Goal: Communication & Community: Answer question/provide support

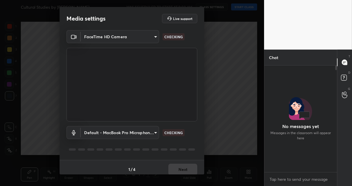
scroll to position [432, 0]
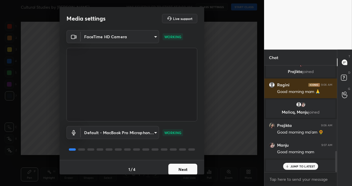
click at [177, 168] on button "Next" at bounding box center [182, 170] width 29 height 12
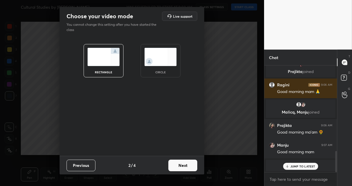
click at [181, 169] on button "Next" at bounding box center [182, 166] width 29 height 12
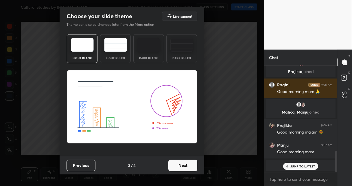
click at [186, 167] on button "Next" at bounding box center [182, 166] width 29 height 12
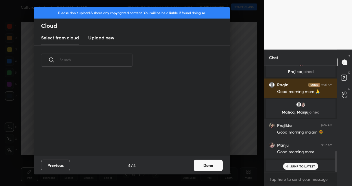
scroll to position [81, 186]
click at [208, 166] on button "Done" at bounding box center [208, 166] width 29 height 12
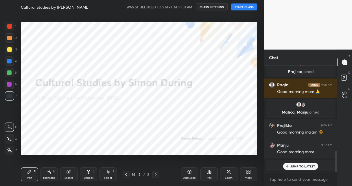
click at [246, 7] on button "START CLASS" at bounding box center [244, 6] width 26 height 7
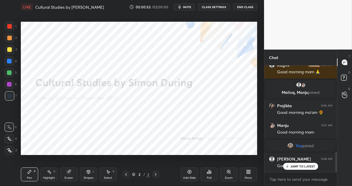
click at [251, 171] on div "More" at bounding box center [248, 174] width 17 height 14
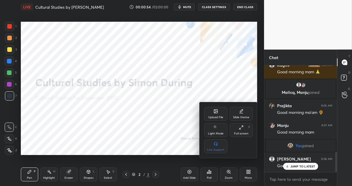
click at [213, 116] on div "Upload File" at bounding box center [215, 117] width 15 height 3
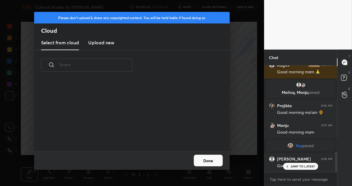
scroll to position [71, 186]
click at [97, 41] on h3 "Upload new" at bounding box center [101, 42] width 26 height 7
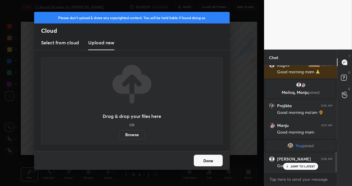
click at [138, 135] on label "Browse" at bounding box center [132, 134] width 26 height 9
click at [119, 135] on input "Browse" at bounding box center [119, 134] width 0 height 9
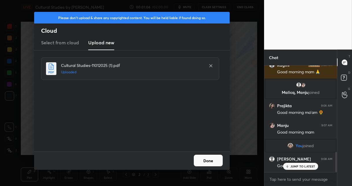
click at [213, 161] on button "Done" at bounding box center [208, 161] width 29 height 12
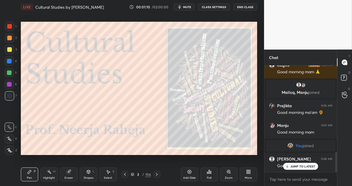
click at [9, 39] on div at bounding box center [9, 38] width 5 height 5
click at [10, 51] on div at bounding box center [9, 49] width 5 height 5
drag, startPoint x: 10, startPoint y: 149, endPoint x: 15, endPoint y: 137, distance: 13.1
click at [10, 148] on div at bounding box center [9, 150] width 9 height 9
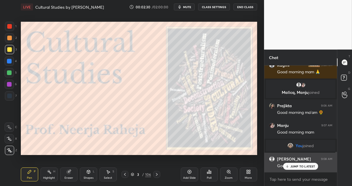
click at [298, 165] on p "JUMP TO LATEST" at bounding box center [303, 165] width 25 height 3
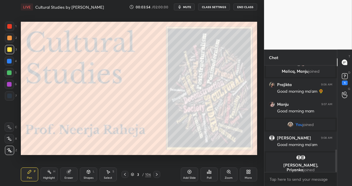
scroll to position [394, 0]
drag, startPoint x: 156, startPoint y: 174, endPoint x: 160, endPoint y: 160, distance: 15.1
click at [156, 174] on icon at bounding box center [157, 174] width 5 height 5
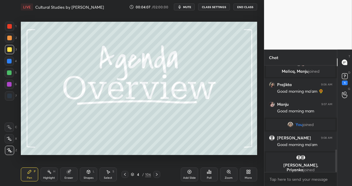
scroll to position [413, 0]
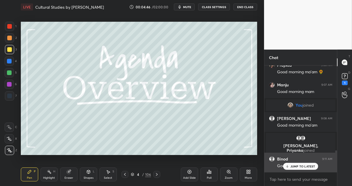
click at [303, 164] on p "JUMP TO LATEST" at bounding box center [303, 165] width 25 height 3
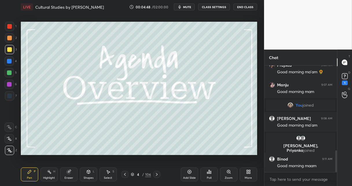
drag, startPoint x: 146, startPoint y: 175, endPoint x: 162, endPoint y: 156, distance: 24.8
click at [146, 175] on div "106" at bounding box center [148, 174] width 6 height 5
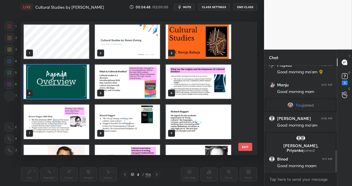
scroll to position [131, 234]
click at [127, 89] on img "grid" at bounding box center [127, 82] width 65 height 34
click at [128, 89] on img "grid" at bounding box center [127, 82] width 65 height 34
click at [130, 88] on img "grid" at bounding box center [127, 82] width 65 height 34
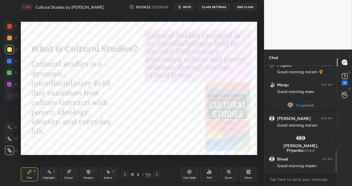
click at [11, 63] on div at bounding box center [9, 61] width 5 height 5
click at [189, 171] on icon at bounding box center [189, 171] width 5 height 5
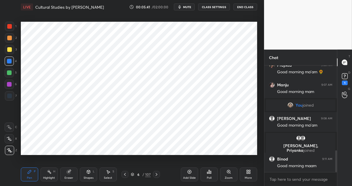
click at [10, 73] on div at bounding box center [9, 72] width 5 height 5
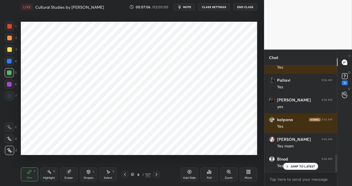
scroll to position [551, 0]
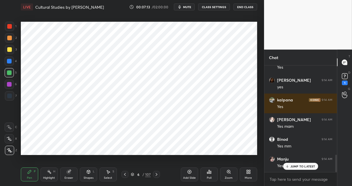
click at [11, 27] on div at bounding box center [9, 26] width 5 height 5
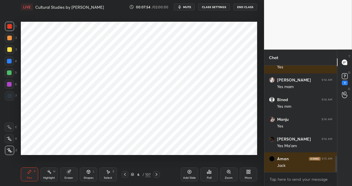
scroll to position [610, 0]
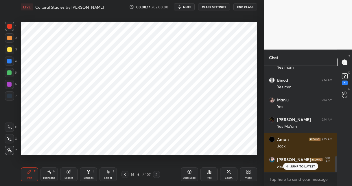
click at [125, 175] on icon at bounding box center [125, 174] width 5 height 5
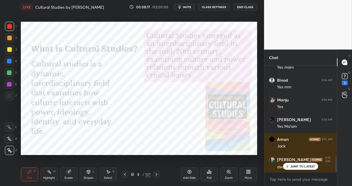
click at [124, 175] on icon at bounding box center [125, 174] width 5 height 5
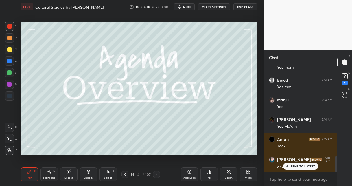
click at [156, 176] on icon at bounding box center [156, 174] width 5 height 5
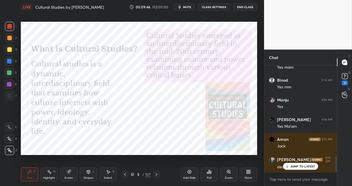
drag, startPoint x: 156, startPoint y: 175, endPoint x: 159, endPoint y: 171, distance: 5.0
click at [156, 175] on icon at bounding box center [156, 174] width 5 height 5
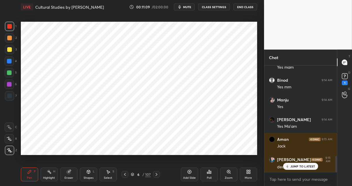
click at [155, 173] on icon at bounding box center [156, 174] width 5 height 5
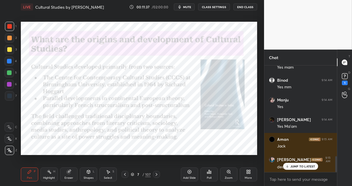
click at [125, 174] on icon at bounding box center [125, 174] width 5 height 5
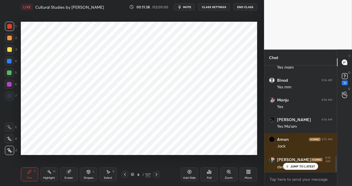
click at [190, 173] on icon at bounding box center [190, 172] width 4 height 4
click at [88, 173] on icon at bounding box center [88, 171] width 5 height 5
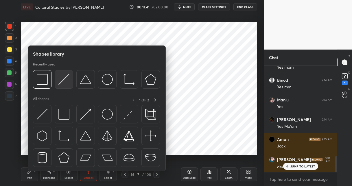
click at [64, 119] on img at bounding box center [63, 114] width 11 height 11
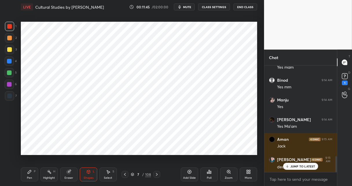
click at [30, 171] on icon at bounding box center [29, 171] width 3 height 3
drag, startPoint x: 9, startPoint y: 96, endPoint x: 20, endPoint y: 77, distance: 22.3
click at [9, 95] on div at bounding box center [9, 96] width 5 height 5
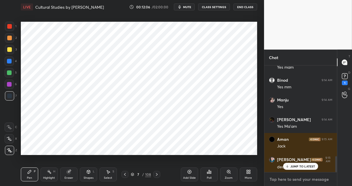
type textarea "x"
drag, startPoint x: 281, startPoint y: 180, endPoint x: 284, endPoint y: 176, distance: 4.6
click at [281, 179] on textarea at bounding box center [300, 179] width 63 height 9
paste textarea "[PERSON_NAME] — Culture and Anarchy (1869) [PERSON_NAME] understands “culture” …"
type textarea "[PERSON_NAME] — Culture and Anarchy (1869) [PERSON_NAME] understands “culture” …"
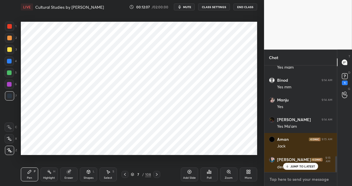
type textarea "x"
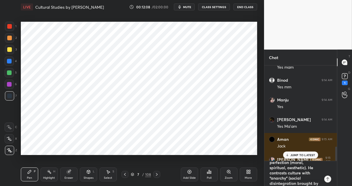
scroll to position [0, 0]
type textarea "[PERSON_NAME] — Culture and Anarchy (1869) [PERSON_NAME] understands “culture” …"
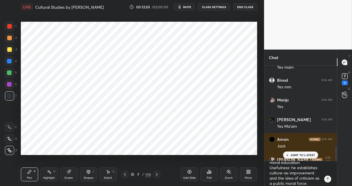
scroll to position [99, 0]
type textarea "x"
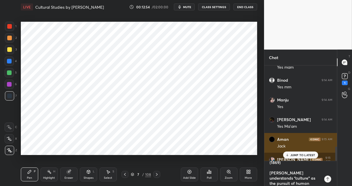
scroll to position [0, 0]
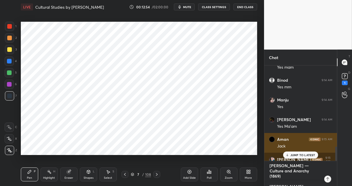
drag, startPoint x: 315, startPoint y: 181, endPoint x: 280, endPoint y: 150, distance: 47.1
click at [280, 150] on div "Manju 9:07 AM Good morning mam You joined Siya 9:08 AM Good morning ma’am [PERS…" at bounding box center [301, 125] width 73 height 120
type textarea "public moral force."
type textarea "x"
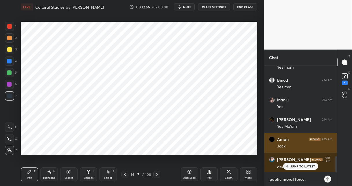
scroll to position [105, 71]
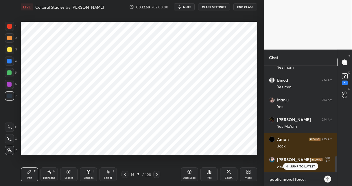
drag, startPoint x: 310, startPoint y: 180, endPoint x: 238, endPoint y: 171, distance: 72.1
click at [239, 171] on div "1 2 3 4 5 6 7 C X Z C X Z E E Erase all H H LIVE Cultural Studies by [PERSON_NA…" at bounding box center [176, 93] width 352 height 186
type textarea "x"
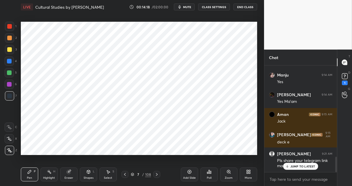
drag, startPoint x: 8, startPoint y: 29, endPoint x: 18, endPoint y: 28, distance: 10.2
click at [9, 29] on div at bounding box center [9, 26] width 9 height 9
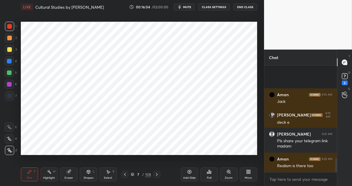
scroll to position [701, 0]
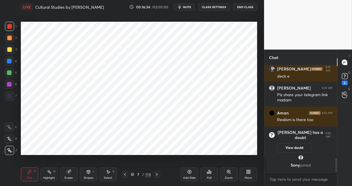
click at [12, 62] on div at bounding box center [9, 60] width 9 height 9
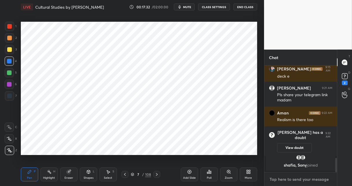
type textarea "x"
click at [286, 176] on textarea at bounding box center [300, 179] width 63 height 9
paste textarea "The Frankfurt School — critical theory (Adorno, [PERSON_NAME]) Key move: cultur…"
type textarea "The Frankfurt School — critical theory (Adorno, [PERSON_NAME]) Key move: cultur…"
type textarea "x"
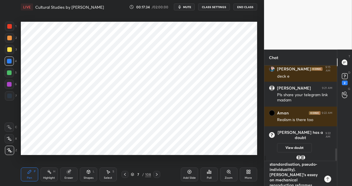
scroll to position [0, 0]
type textarea "The Frankfurt School — critical theory (Adorno, [PERSON_NAME]) Key move: cultur…"
click at [191, 171] on icon at bounding box center [190, 172] width 4 height 4
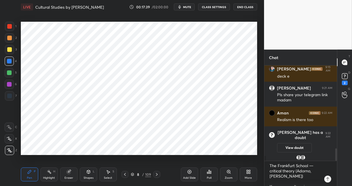
click at [89, 175] on div "Shapes L" at bounding box center [88, 174] width 17 height 14
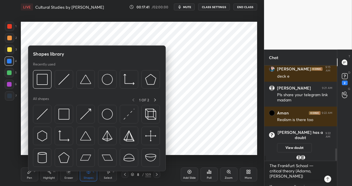
click at [65, 115] on img at bounding box center [63, 114] width 11 height 11
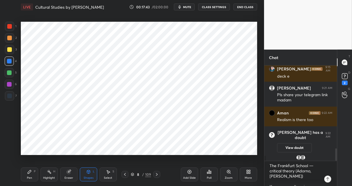
drag, startPoint x: 27, startPoint y: 174, endPoint x: 29, endPoint y: 162, distance: 12.0
click at [27, 173] on div "Pen P" at bounding box center [29, 174] width 17 height 14
drag, startPoint x: 9, startPoint y: 86, endPoint x: 3, endPoint y: 85, distance: 6.3
click at [8, 86] on div at bounding box center [9, 84] width 5 height 5
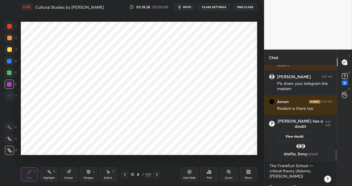
click at [12, 61] on div at bounding box center [9, 60] width 9 height 9
drag, startPoint x: 12, startPoint y: 97, endPoint x: 17, endPoint y: 92, distance: 7.0
click at [12, 96] on div at bounding box center [9, 95] width 9 height 9
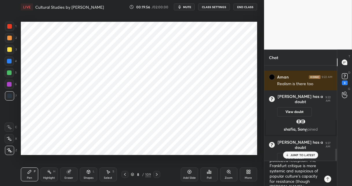
scroll to position [140, 0]
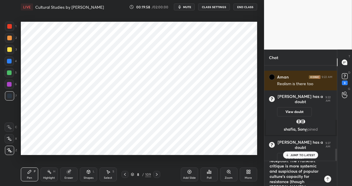
type textarea "x"
click at [311, 182] on textarea "The Frankfurt School — critical theory (Adorno, [PERSON_NAME]) Key move: cultur…" at bounding box center [295, 173] width 52 height 25
drag, startPoint x: 311, startPoint y: 182, endPoint x: 261, endPoint y: 144, distance: 62.5
click at [261, 144] on div "1 2 3 4 5 6 7 C X Z C X Z E E Erase all H H LIVE Cultural Studies by [PERSON_NA…" at bounding box center [176, 93] width 352 height 186
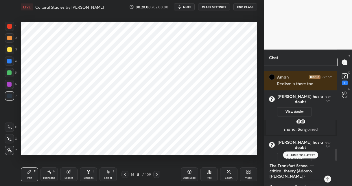
type textarea "x"
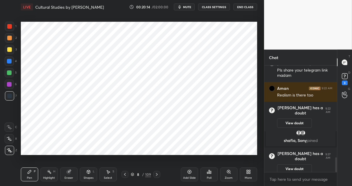
scroll to position [666, 0]
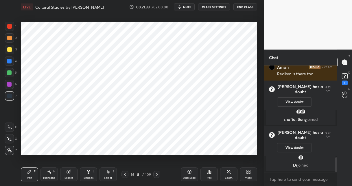
drag, startPoint x: 156, startPoint y: 173, endPoint x: 160, endPoint y: 168, distance: 6.4
click at [156, 173] on icon at bounding box center [157, 174] width 5 height 5
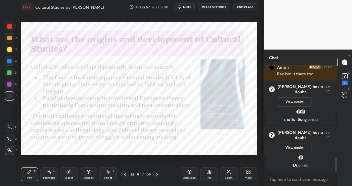
drag, startPoint x: 124, startPoint y: 174, endPoint x: 127, endPoint y: 170, distance: 4.3
click at [125, 173] on icon at bounding box center [125, 174] width 2 height 3
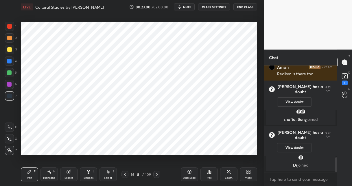
click at [11, 62] on div at bounding box center [9, 61] width 5 height 5
click at [11, 29] on div at bounding box center [9, 26] width 9 height 9
drag, startPoint x: 11, startPoint y: 84, endPoint x: 19, endPoint y: 82, distance: 7.8
click at [12, 84] on div at bounding box center [9, 84] width 9 height 9
click at [156, 174] on icon at bounding box center [157, 174] width 5 height 5
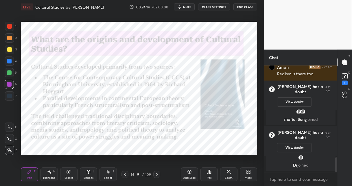
click at [156, 174] on icon at bounding box center [157, 174] width 5 height 5
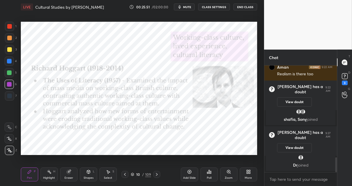
drag, startPoint x: 9, startPoint y: 38, endPoint x: 14, endPoint y: 42, distance: 6.6
click at [9, 39] on div at bounding box center [9, 38] width 5 height 5
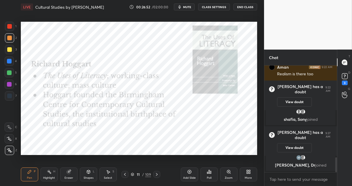
click at [155, 172] on icon at bounding box center [157, 174] width 5 height 5
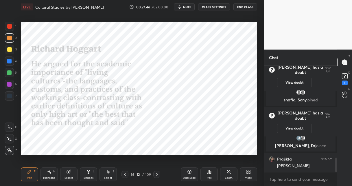
scroll to position [705, 0]
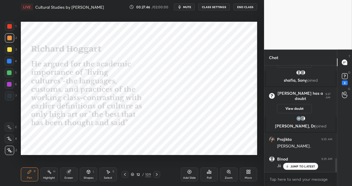
drag, startPoint x: 10, startPoint y: 85, endPoint x: 12, endPoint y: 82, distance: 3.1
click at [11, 85] on div at bounding box center [9, 84] width 5 height 5
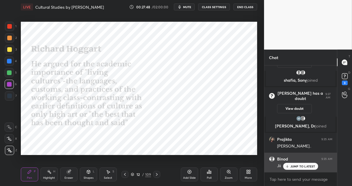
click at [288, 164] on div "JUMP TO LATEST" at bounding box center [300, 166] width 35 height 7
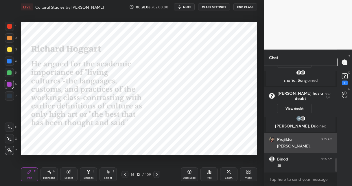
scroll to position [730, 0]
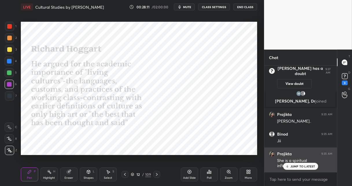
click at [298, 167] on p "JUMP TO LATEST" at bounding box center [303, 165] width 25 height 3
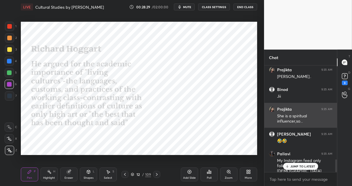
scroll to position [794, 0]
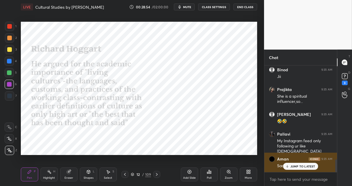
drag, startPoint x: 290, startPoint y: 166, endPoint x: 291, endPoint y: 163, distance: 3.3
click at [289, 165] on div "JUMP TO LATEST" at bounding box center [300, 166] width 35 height 7
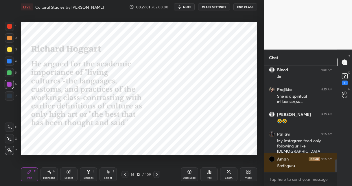
click at [156, 173] on icon at bounding box center [157, 174] width 5 height 5
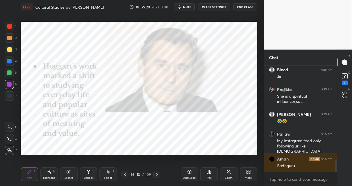
click at [156, 173] on icon at bounding box center [157, 174] width 5 height 5
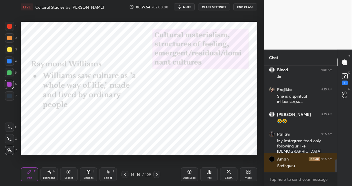
scroll to position [814, 0]
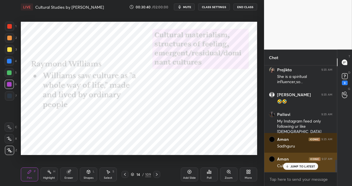
click at [311, 166] on p "JUMP TO LATEST" at bounding box center [303, 165] width 25 height 3
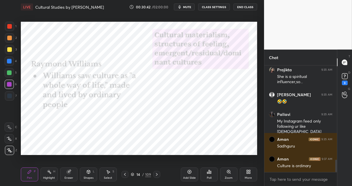
click at [155, 173] on icon at bounding box center [157, 174] width 5 height 5
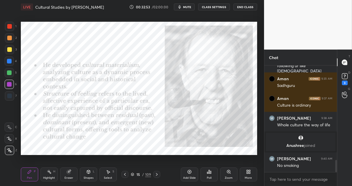
scroll to position [822, 0]
click at [192, 173] on div "Add Slide" at bounding box center [189, 174] width 17 height 14
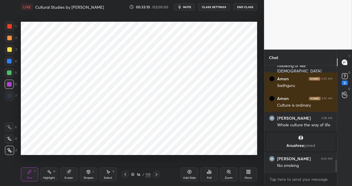
drag, startPoint x: 12, startPoint y: 61, endPoint x: 14, endPoint y: 59, distance: 3.1
click at [14, 59] on div at bounding box center [9, 60] width 9 height 9
click at [126, 172] on icon at bounding box center [125, 174] width 5 height 5
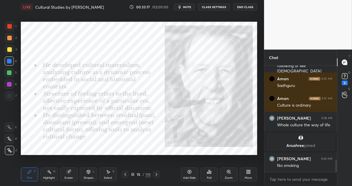
click at [156, 174] on icon at bounding box center [156, 174] width 5 height 5
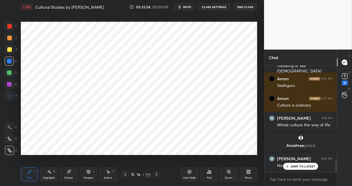
scroll to position [842, 0]
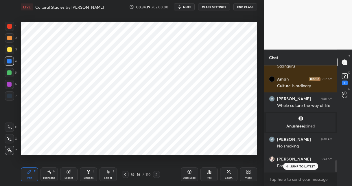
click at [127, 175] on icon at bounding box center [125, 174] width 5 height 5
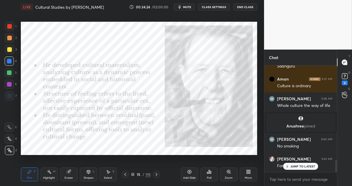
click at [156, 174] on icon at bounding box center [156, 174] width 5 height 5
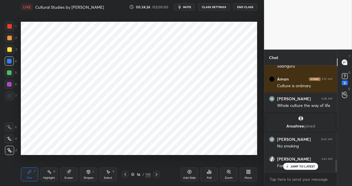
click at [156, 173] on icon at bounding box center [157, 174] width 2 height 3
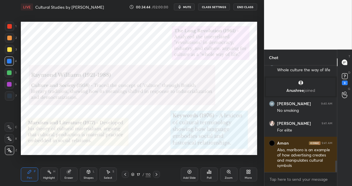
scroll to position [897, 0]
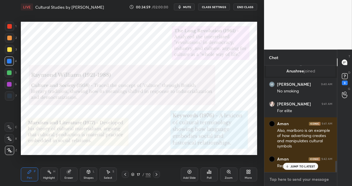
type textarea "x"
click at [272, 177] on textarea at bounding box center [300, 179] width 63 height 9
type textarea "C"
type textarea "x"
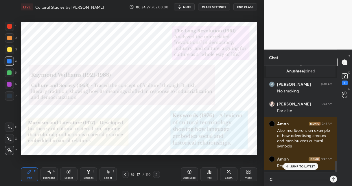
type textarea "Cu"
type textarea "x"
type textarea "Cul"
type textarea "x"
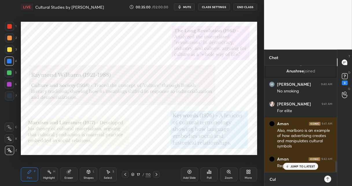
type textarea "Cult"
type textarea "x"
type textarea "Cultu"
type textarea "x"
type textarea "Cultur"
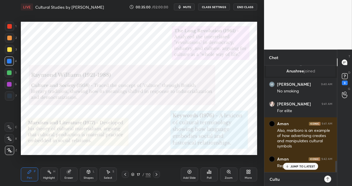
type textarea "x"
type textarea "Cultura"
type textarea "x"
type textarea "Cultural"
type textarea "x"
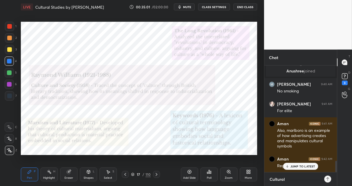
type textarea "Cultural"
type textarea "x"
type textarea "Cultural S"
type textarea "x"
type textarea "Cultural St"
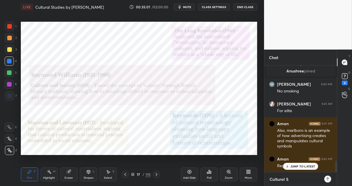
type textarea "x"
type textarea "Cultural Stu"
type textarea "x"
type textarea "Cultural Stud"
type textarea "x"
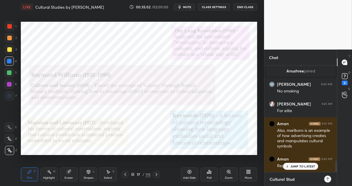
type textarea "Cultural Studi"
type textarea "x"
type textarea "Cultural Studie"
type textarea "x"
type textarea "Cultural Studies"
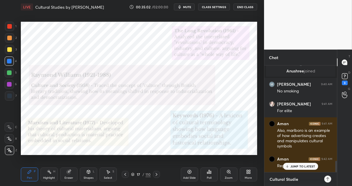
type textarea "x"
type textarea "Cultural Studies"
type textarea "x"
type textarea "Cultural Studies W"
type textarea "x"
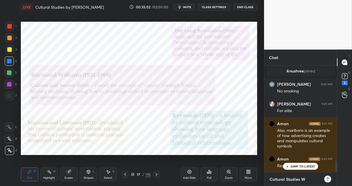
type textarea "Cultural Studies Wo"
type textarea "x"
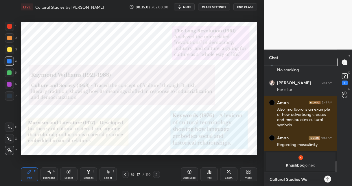
type textarea "Cultural Studies Wor"
type textarea "x"
type textarea "Cultural Studies Worl"
type textarea "x"
type textarea "Cultural Studies World"
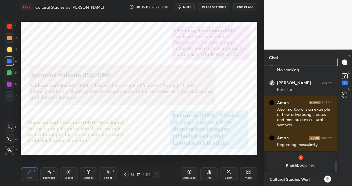
type textarea "x"
type textarea "Cultural Studies World"
type textarea "x"
type textarea "Cultural Studies World"
type textarea "x"
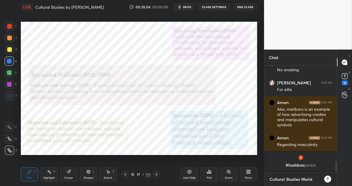
type textarea "Cultural Studies Worldv"
type textarea "x"
type textarea "Cultural Studies Worldve"
type textarea "x"
type textarea "Cultural Studies Worldvei"
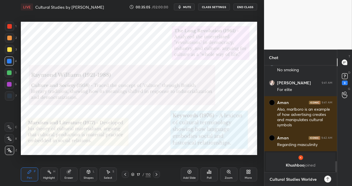
type textarea "x"
type textarea "Cultural Studies Worldve"
type textarea "x"
type textarea "Cultural Studies Worldv"
type textarea "x"
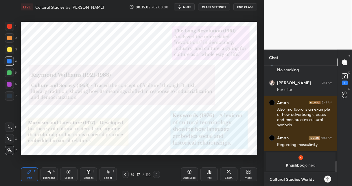
type textarea "Cultural Studies Worldvi"
type textarea "x"
type textarea "Cultural Studies Worldvie"
type textarea "x"
type textarea "Cultural Studies Worldview"
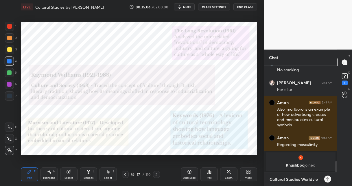
type textarea "x"
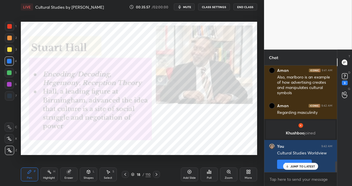
drag, startPoint x: 155, startPoint y: 173, endPoint x: 155, endPoint y: 166, distance: 7.5
click at [155, 173] on icon at bounding box center [156, 174] width 5 height 5
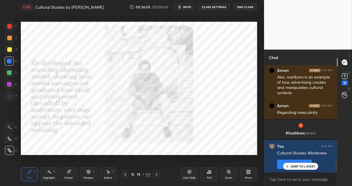
drag, startPoint x: 146, startPoint y: 175, endPoint x: 145, endPoint y: 172, distance: 3.1
click at [146, 174] on div "110" at bounding box center [148, 174] width 5 height 5
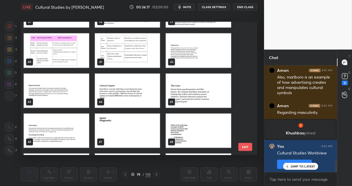
scroll to position [512, 0]
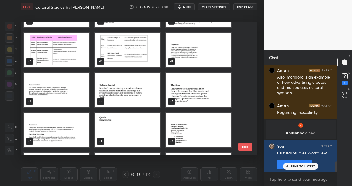
click at [241, 147] on button "EXIT" at bounding box center [246, 147] width 14 height 8
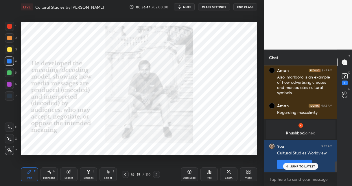
click at [157, 175] on icon at bounding box center [156, 174] width 5 height 5
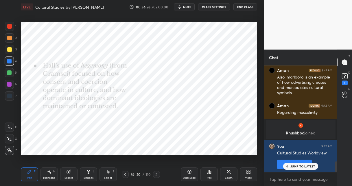
click at [156, 174] on icon at bounding box center [156, 174] width 5 height 5
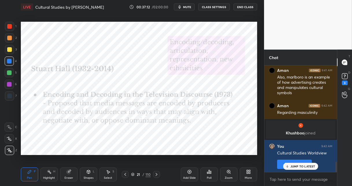
scroll to position [971, 0]
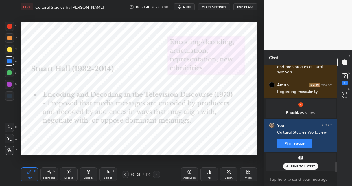
click at [156, 174] on icon at bounding box center [156, 174] width 5 height 5
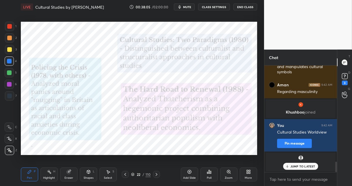
scroll to position [990, 0]
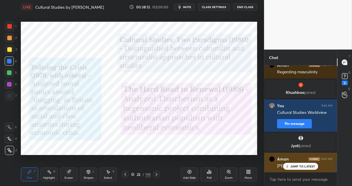
click at [294, 165] on p "JUMP TO LATEST" at bounding box center [303, 165] width 25 height 3
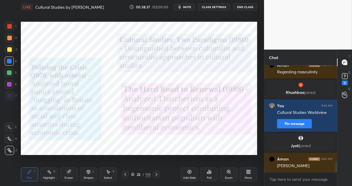
click at [154, 175] on icon at bounding box center [156, 174] width 5 height 5
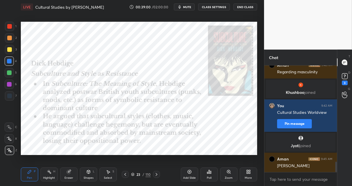
scroll to position [1010, 0]
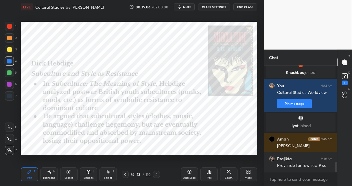
click at [124, 172] on icon at bounding box center [125, 174] width 5 height 5
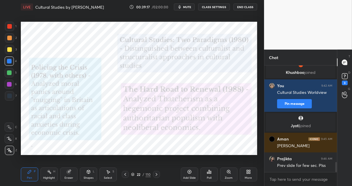
click at [157, 175] on icon at bounding box center [156, 174] width 5 height 5
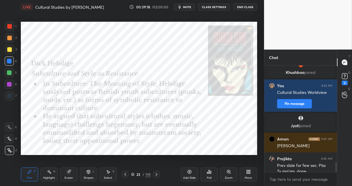
scroll to position [1016, 0]
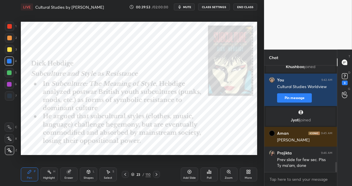
click at [155, 172] on icon at bounding box center [156, 174] width 5 height 5
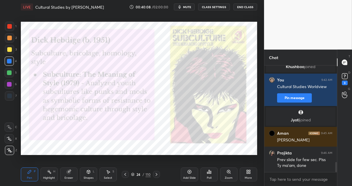
click at [158, 173] on icon at bounding box center [156, 174] width 5 height 5
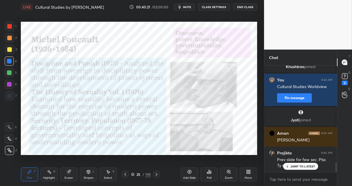
scroll to position [1037, 0]
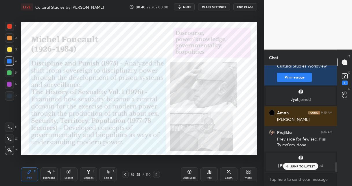
click at [11, 72] on div at bounding box center [9, 72] width 5 height 5
click at [156, 173] on icon at bounding box center [157, 174] width 2 height 3
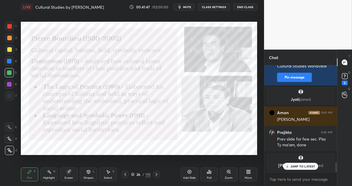
drag, startPoint x: 11, startPoint y: 27, endPoint x: 15, endPoint y: 30, distance: 4.4
click at [11, 28] on div at bounding box center [9, 26] width 5 height 5
click at [10, 63] on div at bounding box center [9, 61] width 5 height 5
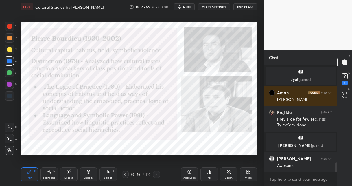
scroll to position [976, 0]
click at [158, 172] on icon at bounding box center [156, 174] width 5 height 5
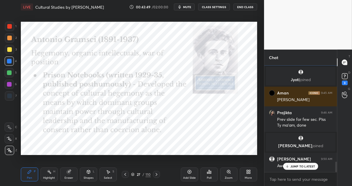
drag, startPoint x: 10, startPoint y: 74, endPoint x: 13, endPoint y: 71, distance: 4.5
click at [10, 74] on div at bounding box center [9, 72] width 5 height 5
drag, startPoint x: 11, startPoint y: 86, endPoint x: 13, endPoint y: 95, distance: 9.2
click at [10, 87] on div at bounding box center [9, 84] width 9 height 9
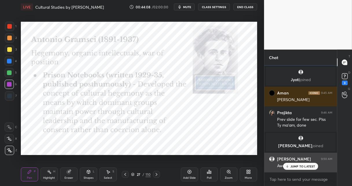
click at [303, 167] on p "JUMP TO LATEST" at bounding box center [303, 165] width 25 height 3
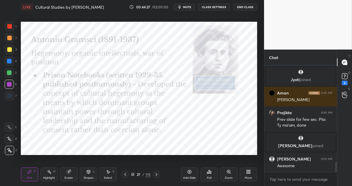
click at [157, 173] on icon at bounding box center [156, 174] width 5 height 5
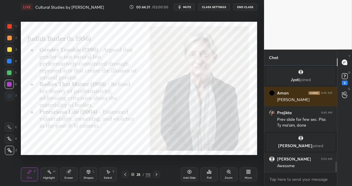
scroll to position [996, 0]
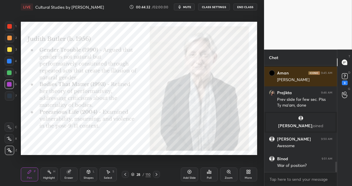
click at [149, 173] on div "110" at bounding box center [148, 174] width 5 height 5
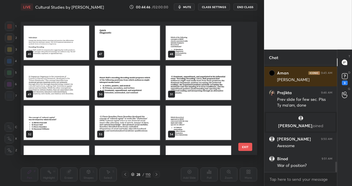
scroll to position [599, 0]
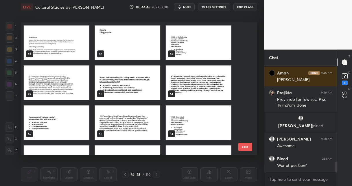
click at [209, 40] on img "grid" at bounding box center [198, 42] width 65 height 34
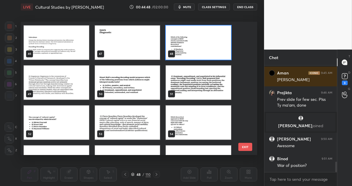
click at [209, 40] on img "grid" at bounding box center [198, 42] width 65 height 34
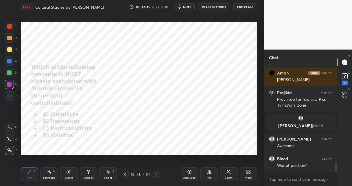
click at [209, 40] on img "grid" at bounding box center [198, 42] width 65 height 34
click at [210, 174] on div "Poll" at bounding box center [209, 174] width 17 height 14
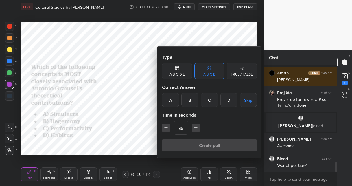
click at [188, 99] on div "B" at bounding box center [190, 100] width 17 height 14
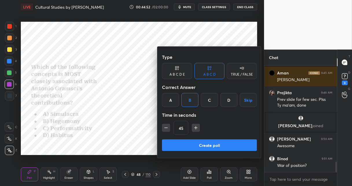
click at [178, 142] on button "Create poll" at bounding box center [209, 145] width 95 height 12
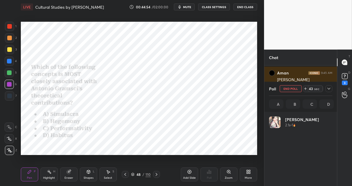
scroll to position [68, 62]
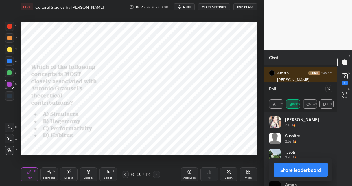
click at [155, 173] on icon at bounding box center [156, 174] width 5 height 5
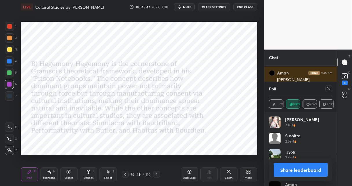
click at [149, 174] on div "110" at bounding box center [148, 174] width 5 height 5
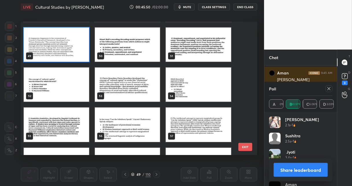
scroll to position [635, 0]
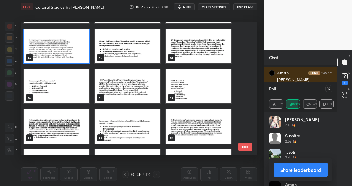
click at [120, 50] on img "grid" at bounding box center [127, 46] width 65 height 34
click at [120, 51] on img "grid" at bounding box center [127, 46] width 65 height 34
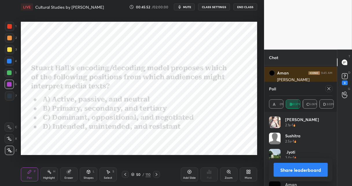
click at [120, 51] on img "grid" at bounding box center [127, 46] width 65 height 34
click at [119, 52] on img "grid" at bounding box center [127, 46] width 65 height 34
drag, startPoint x: 330, startPoint y: 89, endPoint x: 296, endPoint y: 111, distance: 39.8
click at [329, 89] on icon at bounding box center [329, 88] width 5 height 5
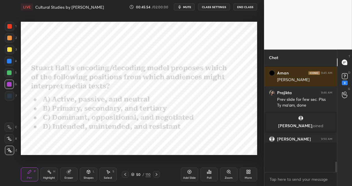
scroll to position [52, 71]
click at [211, 173] on icon at bounding box center [210, 172] width 1 height 3
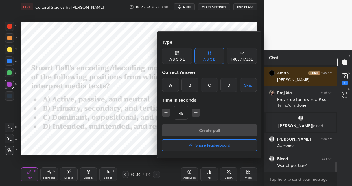
drag, startPoint x: 208, startPoint y: 86, endPoint x: 205, endPoint y: 99, distance: 14.0
click at [208, 87] on div "C" at bounding box center [209, 85] width 17 height 14
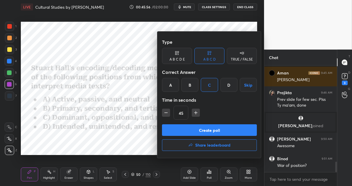
click at [192, 129] on button "Create poll" at bounding box center [209, 130] width 95 height 12
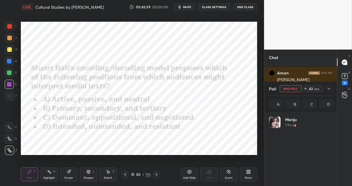
scroll to position [2, 2]
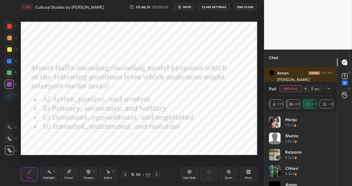
click at [10, 64] on div at bounding box center [9, 60] width 9 height 9
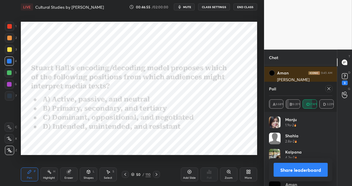
click at [156, 173] on icon at bounding box center [156, 174] width 5 height 5
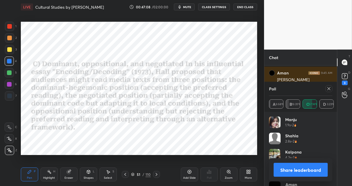
drag, startPoint x: 147, startPoint y: 174, endPoint x: 145, endPoint y: 159, distance: 15.6
click at [148, 173] on div "110" at bounding box center [148, 174] width 5 height 5
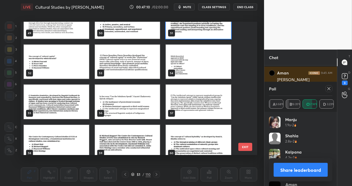
scroll to position [668, 0]
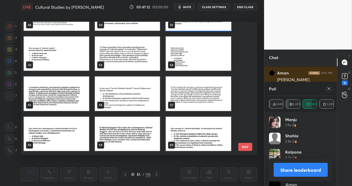
click at [75, 61] on img "grid" at bounding box center [56, 53] width 65 height 34
click at [75, 63] on img "grid" at bounding box center [56, 53] width 65 height 34
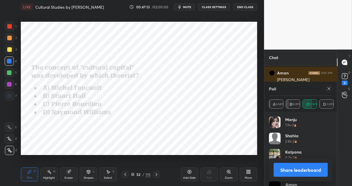
scroll to position [0, 0]
drag, startPoint x: 327, startPoint y: 89, endPoint x: 314, endPoint y: 94, distance: 14.5
click at [326, 89] on div at bounding box center [329, 88] width 7 height 7
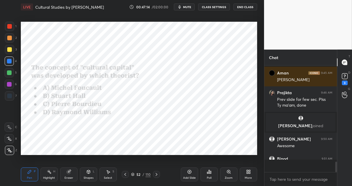
scroll to position [2, 2]
click at [211, 171] on icon at bounding box center [210, 172] width 1 height 3
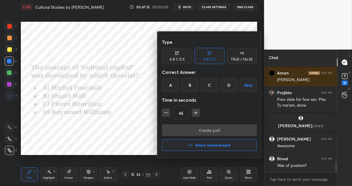
click at [208, 85] on div "C" at bounding box center [209, 85] width 17 height 14
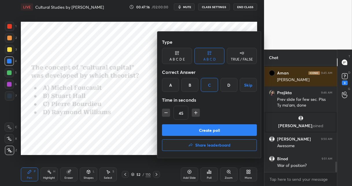
click at [189, 127] on button "Create poll" at bounding box center [209, 130] width 95 height 12
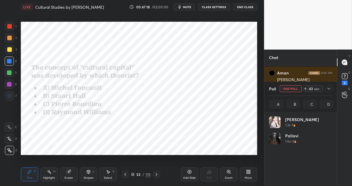
scroll to position [68, 62]
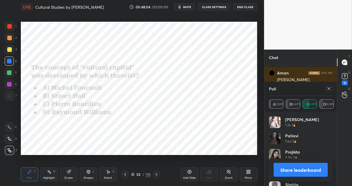
click at [157, 172] on icon at bounding box center [156, 174] width 5 height 5
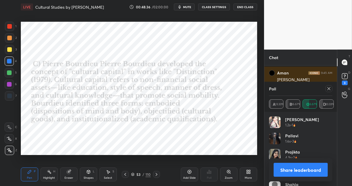
click at [327, 89] on icon at bounding box center [329, 88] width 5 height 5
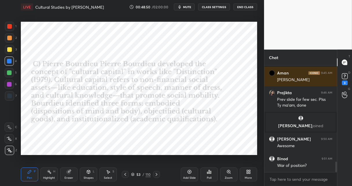
scroll to position [1015, 0]
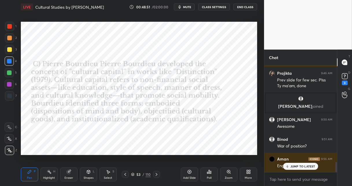
click at [147, 173] on div "110" at bounding box center [148, 174] width 5 height 5
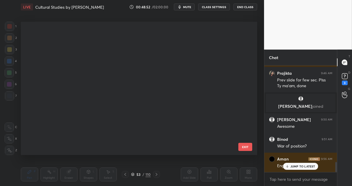
scroll to position [131, 234]
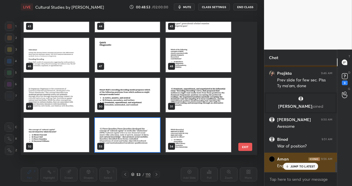
click at [298, 166] on p "JUMP TO LATEST" at bounding box center [303, 165] width 25 height 3
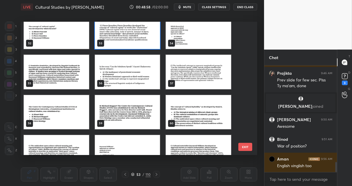
scroll to position [691, 0]
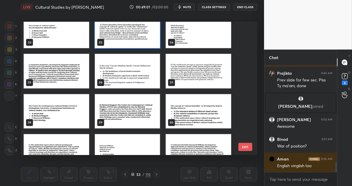
click at [203, 38] on img "grid" at bounding box center [198, 31] width 65 height 34
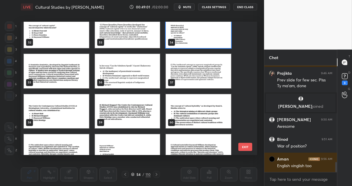
click at [203, 38] on img "grid" at bounding box center [198, 31] width 65 height 34
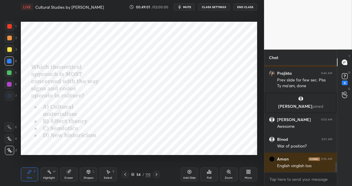
click at [203, 38] on img "grid" at bounding box center [198, 31] width 65 height 34
click at [210, 171] on icon at bounding box center [210, 172] width 1 height 3
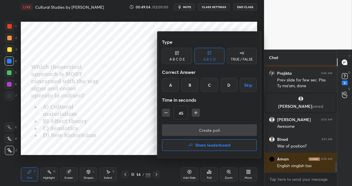
drag, startPoint x: 211, startPoint y: 88, endPoint x: 208, endPoint y: 103, distance: 15.3
click at [211, 88] on div "C" at bounding box center [209, 85] width 17 height 14
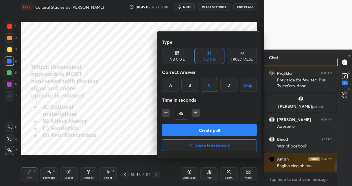
click at [197, 129] on button "Create poll" at bounding box center [209, 130] width 95 height 12
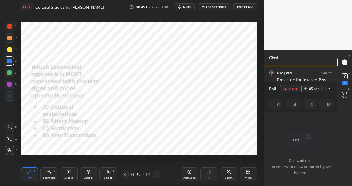
scroll to position [2, 2]
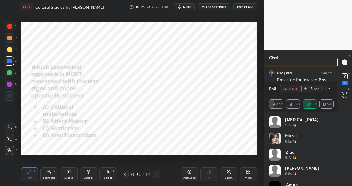
click at [157, 172] on icon at bounding box center [156, 174] width 5 height 5
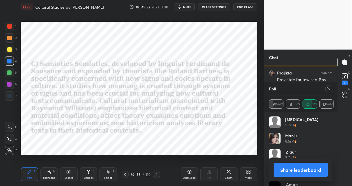
click at [147, 174] on div "110" at bounding box center [148, 174] width 5 height 5
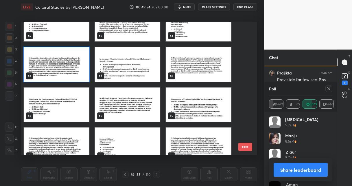
scroll to position [702, 0]
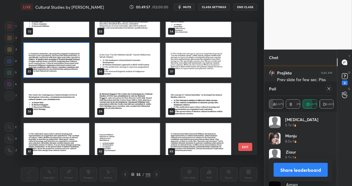
click at [138, 59] on img "grid" at bounding box center [127, 60] width 65 height 34
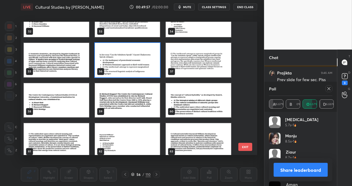
click at [138, 59] on img "grid" at bounding box center [127, 60] width 65 height 34
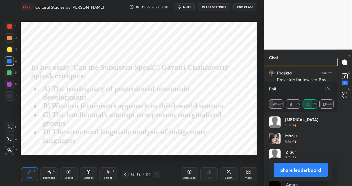
click at [328, 89] on icon at bounding box center [329, 88] width 5 height 5
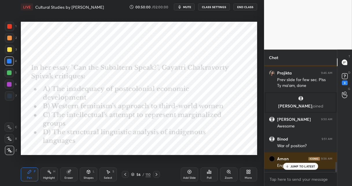
scroll to position [103, 71]
click at [208, 173] on icon at bounding box center [209, 171] width 5 height 5
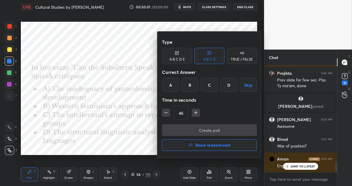
click at [208, 86] on div "C" at bounding box center [209, 85] width 17 height 14
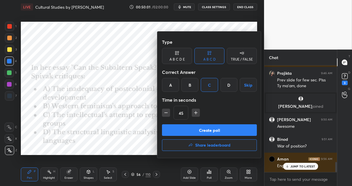
drag, startPoint x: 194, startPoint y: 129, endPoint x: 194, endPoint y: 126, distance: 3.5
click at [194, 129] on button "Create poll" at bounding box center [209, 130] width 95 height 12
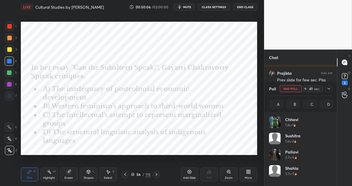
click at [11, 74] on div at bounding box center [9, 72] width 5 height 5
click at [11, 84] on div at bounding box center [9, 84] width 5 height 5
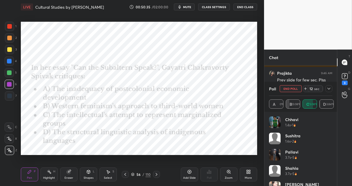
click at [154, 174] on icon at bounding box center [156, 174] width 5 height 5
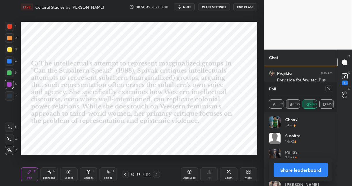
drag, startPoint x: 148, startPoint y: 174, endPoint x: 144, endPoint y: 161, distance: 13.8
click at [148, 174] on div "110" at bounding box center [148, 174] width 5 height 5
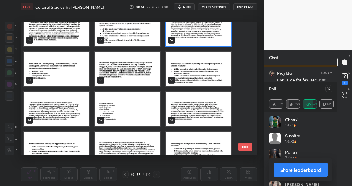
click at [75, 70] on img "grid" at bounding box center [56, 69] width 65 height 34
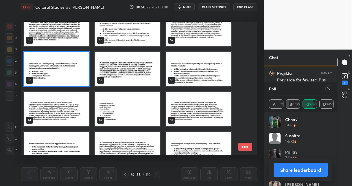
click at [75, 70] on img "grid" at bounding box center [56, 69] width 65 height 34
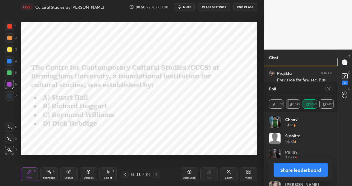
click at [75, 70] on img "grid" at bounding box center [56, 69] width 65 height 34
click at [328, 89] on icon at bounding box center [329, 88] width 5 height 5
type textarea "x"
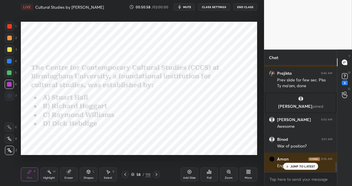
click at [208, 174] on div "Poll" at bounding box center [209, 174] width 17 height 14
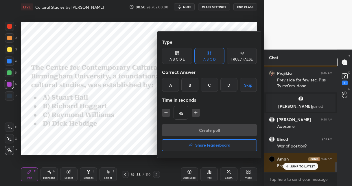
drag, startPoint x: 186, startPoint y: 85, endPoint x: 186, endPoint y: 90, distance: 4.6
click at [186, 85] on div "B" at bounding box center [190, 85] width 17 height 14
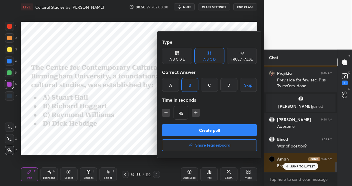
click at [165, 113] on icon "button" at bounding box center [166, 113] width 6 height 6
type input "30"
drag, startPoint x: 171, startPoint y: 131, endPoint x: 171, endPoint y: 128, distance: 2.9
click at [171, 131] on button "Create poll" at bounding box center [209, 130] width 95 height 12
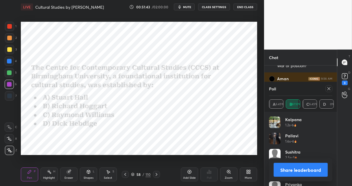
click at [156, 173] on icon at bounding box center [156, 174] width 5 height 5
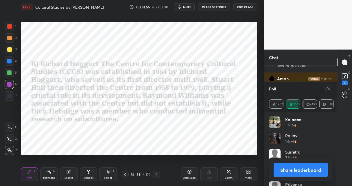
drag, startPoint x: 146, startPoint y: 173, endPoint x: 150, endPoint y: 164, distance: 9.7
click at [146, 173] on div "110" at bounding box center [148, 174] width 5 height 5
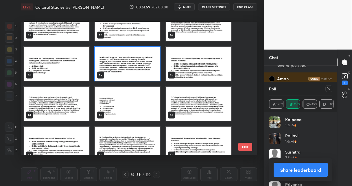
scroll to position [744, 0]
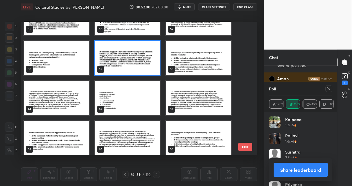
click at [212, 58] on img "grid" at bounding box center [198, 58] width 65 height 34
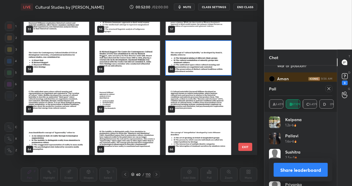
click at [212, 58] on img "grid" at bounding box center [198, 58] width 65 height 34
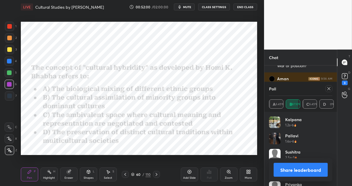
click at [211, 58] on img "grid" at bounding box center [198, 58] width 65 height 34
drag, startPoint x: 328, startPoint y: 89, endPoint x: 319, endPoint y: 94, distance: 10.5
click at [327, 89] on icon at bounding box center [329, 88] width 5 height 5
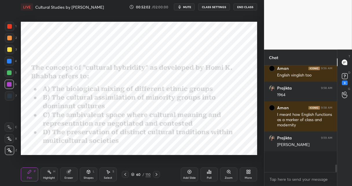
scroll to position [1103, 0]
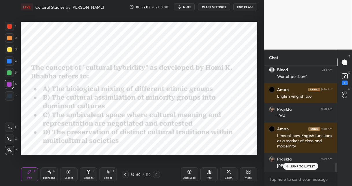
click at [211, 172] on icon at bounding box center [210, 172] width 1 height 3
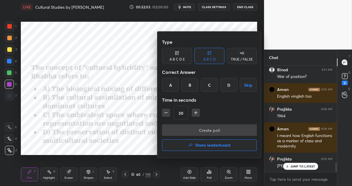
drag, startPoint x: 209, startPoint y: 87, endPoint x: 208, endPoint y: 100, distance: 12.2
click at [210, 88] on div "C" at bounding box center [209, 85] width 17 height 14
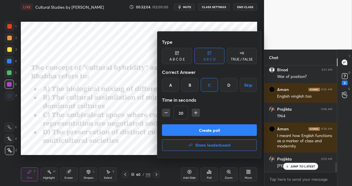
drag, startPoint x: 199, startPoint y: 128, endPoint x: 201, endPoint y: 119, distance: 9.1
click at [199, 127] on button "Create poll" at bounding box center [209, 130] width 95 height 12
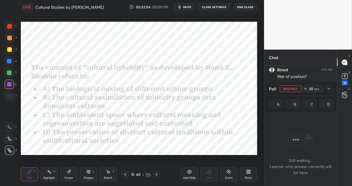
scroll to position [2, 2]
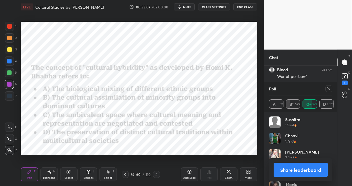
click at [157, 173] on icon at bounding box center [156, 174] width 5 height 5
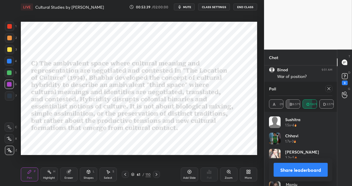
click at [146, 172] on div "110" at bounding box center [148, 174] width 5 height 5
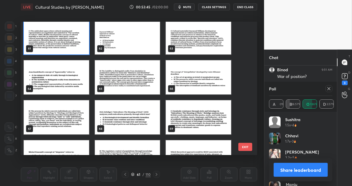
scroll to position [1136, 0]
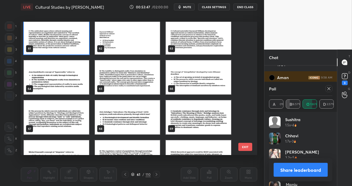
click at [136, 44] on img "grid" at bounding box center [127, 37] width 65 height 34
click at [135, 44] on img "grid" at bounding box center [127, 37] width 65 height 34
click at [136, 45] on img "grid" at bounding box center [127, 37] width 65 height 34
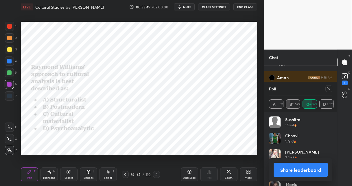
click at [327, 89] on div at bounding box center [329, 88] width 7 height 7
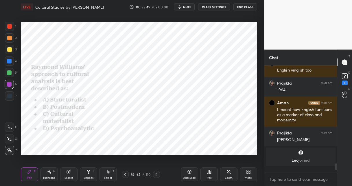
scroll to position [105, 71]
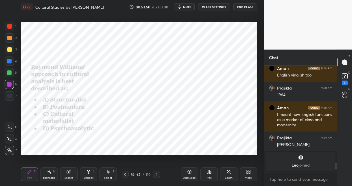
click at [208, 171] on icon at bounding box center [209, 171] width 5 height 5
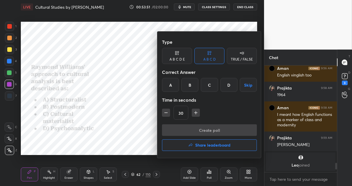
drag, startPoint x: 207, startPoint y: 85, endPoint x: 203, endPoint y: 91, distance: 7.3
click at [207, 86] on div "C" at bounding box center [209, 85] width 17 height 14
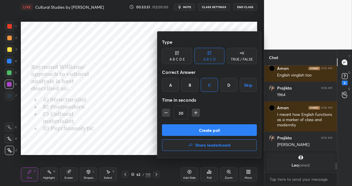
drag, startPoint x: 185, startPoint y: 130, endPoint x: 159, endPoint y: 94, distance: 44.4
click at [184, 129] on button "Create poll" at bounding box center [209, 130] width 95 height 12
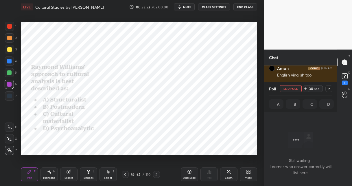
scroll to position [26, 71]
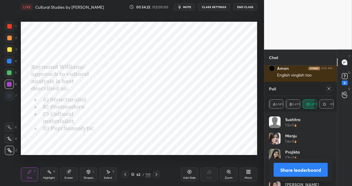
click at [156, 172] on icon at bounding box center [156, 174] width 5 height 5
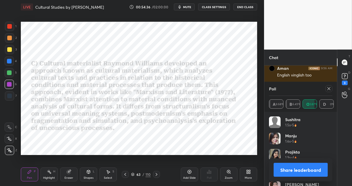
click at [147, 173] on div "110" at bounding box center [148, 174] width 5 height 5
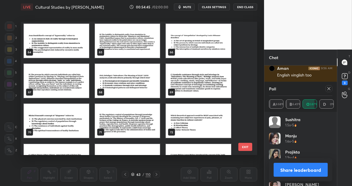
click at [190, 32] on img "grid" at bounding box center [198, 41] width 65 height 34
click at [190, 32] on div "64 65 66 67 68 69 70 71 72 73 74 75 76 77 78" at bounding box center [134, 88] width 226 height 133
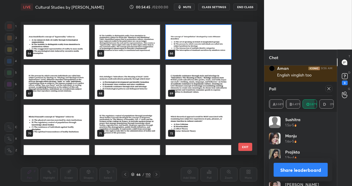
click at [190, 32] on div "58 59 60 61 62 63 64 65 66 67 68 69 70 71 72 73 74 75" at bounding box center [134, 88] width 226 height 133
click at [196, 47] on img "grid" at bounding box center [198, 42] width 65 height 34
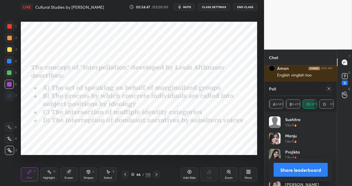
click at [197, 48] on img "grid" at bounding box center [198, 42] width 65 height 34
drag, startPoint x: 197, startPoint y: 48, endPoint x: 200, endPoint y: 48, distance: 2.9
click at [196, 49] on img "grid" at bounding box center [198, 42] width 65 height 34
drag, startPoint x: 327, startPoint y: 87, endPoint x: 315, endPoint y: 97, distance: 15.2
click at [326, 88] on div at bounding box center [329, 88] width 7 height 7
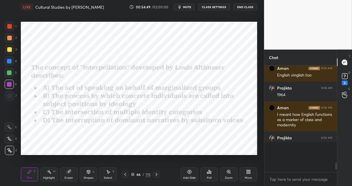
scroll to position [2, 2]
click at [207, 173] on icon at bounding box center [209, 171] width 5 height 5
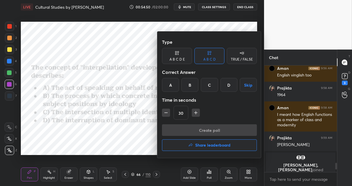
click at [191, 87] on div "B" at bounding box center [190, 85] width 17 height 14
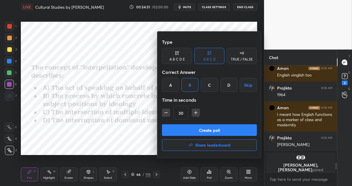
click at [177, 130] on button "Create poll" at bounding box center [209, 130] width 95 height 12
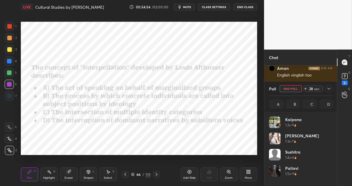
scroll to position [2, 2]
drag, startPoint x: 12, startPoint y: 25, endPoint x: 19, endPoint y: 30, distance: 9.0
click at [12, 25] on div at bounding box center [9, 26] width 9 height 9
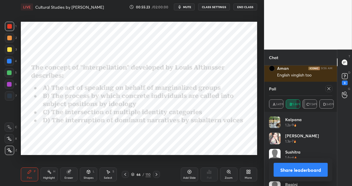
drag, startPoint x: 157, startPoint y: 175, endPoint x: 153, endPoint y: 164, distance: 11.5
click at [156, 174] on icon at bounding box center [156, 174] width 5 height 5
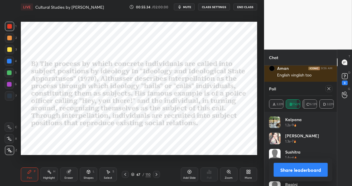
drag, startPoint x: 147, startPoint y: 173, endPoint x: 144, endPoint y: 170, distance: 4.3
click at [146, 173] on div "110" at bounding box center [148, 174] width 5 height 5
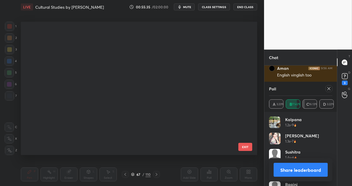
scroll to position [2, 3]
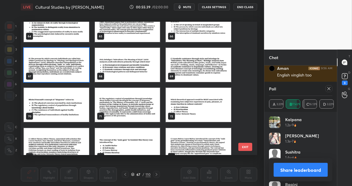
click at [137, 61] on img "grid" at bounding box center [127, 65] width 65 height 34
click at [137, 63] on img "grid" at bounding box center [127, 65] width 65 height 34
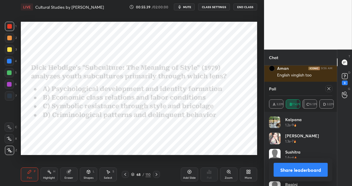
click at [136, 64] on img "grid" at bounding box center [127, 65] width 65 height 34
drag, startPoint x: 328, startPoint y: 90, endPoint x: 321, endPoint y: 94, distance: 7.6
click at [327, 90] on icon at bounding box center [329, 88] width 5 height 5
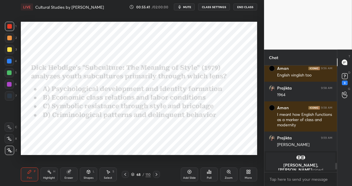
click at [208, 175] on div "Poll" at bounding box center [209, 174] width 17 height 14
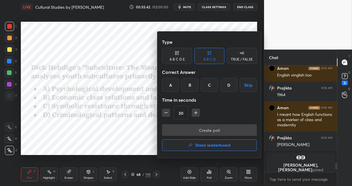
click at [208, 85] on div "C" at bounding box center [209, 85] width 17 height 14
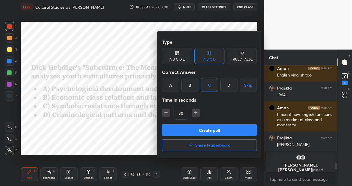
drag, startPoint x: 193, startPoint y: 131, endPoint x: 193, endPoint y: 128, distance: 3.5
click at [193, 131] on button "Create poll" at bounding box center [209, 130] width 95 height 12
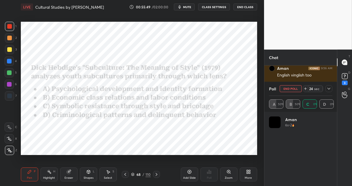
click at [186, 10] on button "mute" at bounding box center [184, 6] width 21 height 7
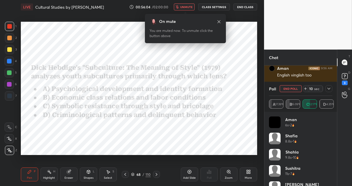
click at [184, 8] on span "unmute" at bounding box center [186, 7] width 12 height 4
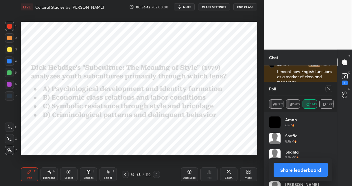
scroll to position [1113, 0]
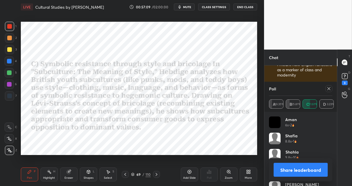
click at [147, 174] on div "110" at bounding box center [148, 174] width 5 height 5
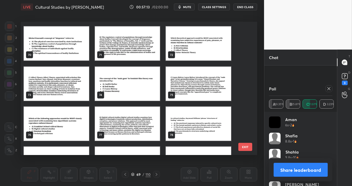
scroll to position [1148, 0]
click at [78, 52] on img "grid" at bounding box center [56, 44] width 65 height 34
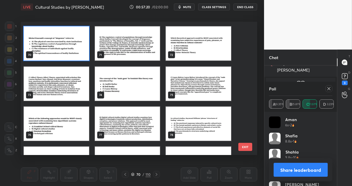
click at [76, 53] on img "grid" at bounding box center [56, 44] width 65 height 34
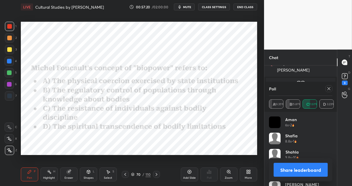
click at [76, 53] on img "grid" at bounding box center [56, 44] width 65 height 34
click at [75, 54] on img "grid" at bounding box center [56, 44] width 65 height 34
click at [325, 89] on div at bounding box center [327, 88] width 9 height 7
click at [327, 88] on icon at bounding box center [329, 88] width 5 height 5
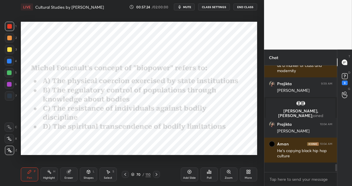
scroll to position [105, 71]
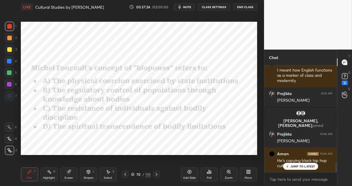
click at [207, 173] on icon at bounding box center [207, 172] width 1 height 1
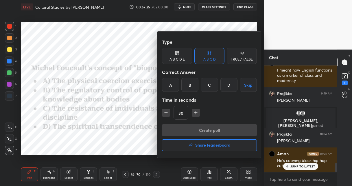
click at [185, 85] on div "B" at bounding box center [190, 85] width 17 height 14
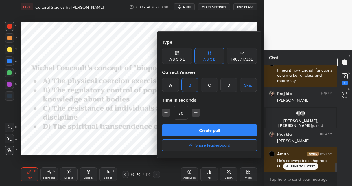
click at [182, 131] on button "Create poll" at bounding box center [209, 130] width 95 height 12
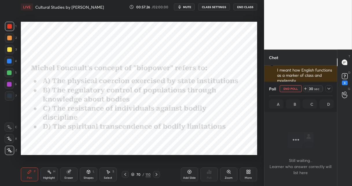
scroll to position [2, 2]
click at [345, 77] on rect at bounding box center [345, 77] width 6 height 6
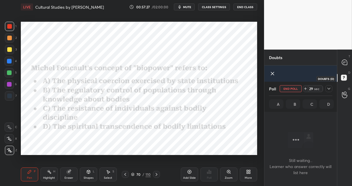
scroll to position [23, 0]
click at [329, 88] on icon at bounding box center [329, 88] width 5 height 5
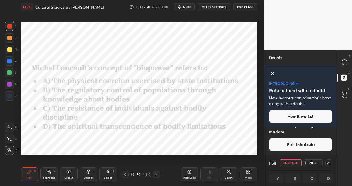
scroll to position [0, 0]
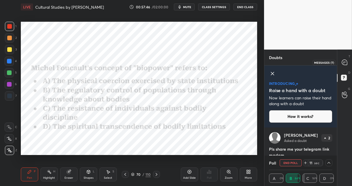
click at [343, 63] on icon at bounding box center [344, 62] width 5 height 5
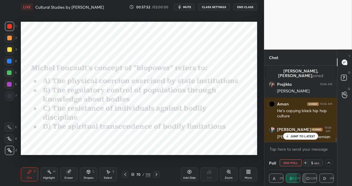
drag, startPoint x: 10, startPoint y: 62, endPoint x: 20, endPoint y: 62, distance: 9.8
click at [11, 63] on div at bounding box center [9, 61] width 5 height 5
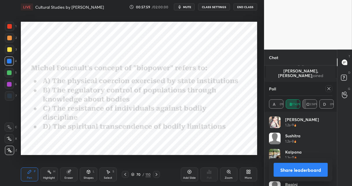
drag, startPoint x: 157, startPoint y: 173, endPoint x: 156, endPoint y: 169, distance: 4.4
click at [157, 173] on icon at bounding box center [156, 174] width 5 height 5
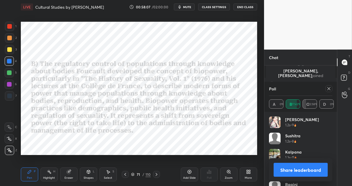
drag, startPoint x: 147, startPoint y: 173, endPoint x: 147, endPoint y: 171, distance: 2.9
click at [147, 173] on div "110" at bounding box center [148, 174] width 5 height 5
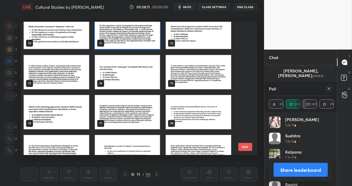
click at [132, 68] on img "grid" at bounding box center [127, 72] width 65 height 34
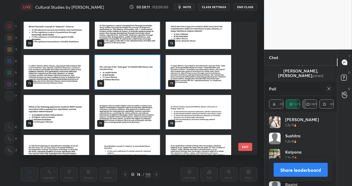
click at [132, 68] on img "grid" at bounding box center [127, 72] width 65 height 34
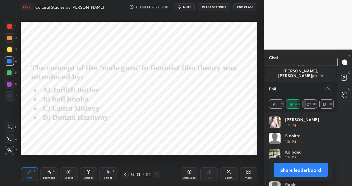
drag, startPoint x: 329, startPoint y: 89, endPoint x: 326, endPoint y: 91, distance: 3.2
click at [328, 89] on icon at bounding box center [329, 88] width 5 height 5
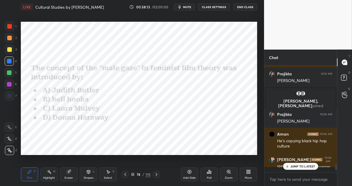
click at [208, 177] on div "Poll" at bounding box center [209, 177] width 5 height 3
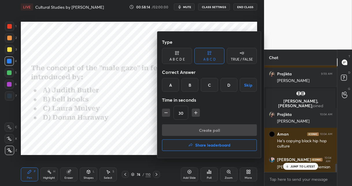
drag, startPoint x: 208, startPoint y: 86, endPoint x: 206, endPoint y: 103, distance: 17.3
click at [208, 87] on div "C" at bounding box center [209, 85] width 17 height 14
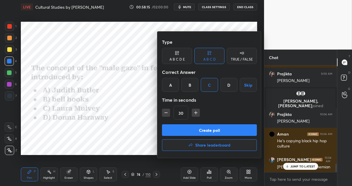
click at [199, 127] on button "Create poll" at bounding box center [209, 130] width 95 height 12
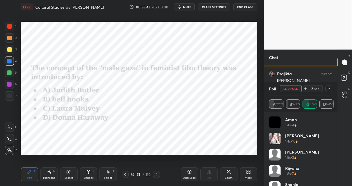
drag, startPoint x: 156, startPoint y: 173, endPoint x: 149, endPoint y: 158, distance: 15.8
click at [156, 172] on icon at bounding box center [156, 174] width 5 height 5
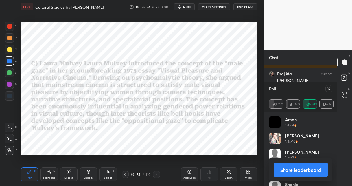
click at [282, 169] on button "Share leaderboard" at bounding box center [301, 170] width 54 height 14
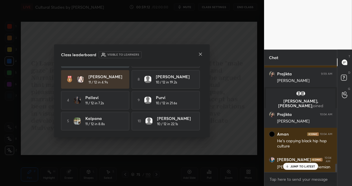
click at [200, 55] on icon at bounding box center [200, 54] width 5 height 5
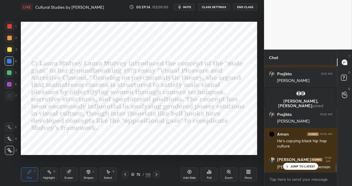
click at [148, 173] on div "110" at bounding box center [148, 174] width 5 height 5
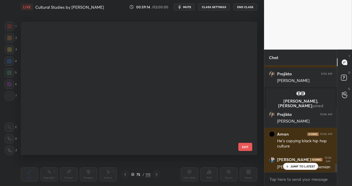
scroll to position [131, 234]
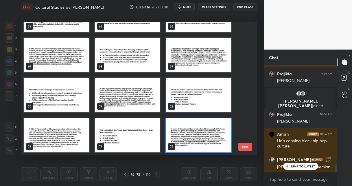
click at [243, 148] on button "EXIT" at bounding box center [246, 147] width 14 height 8
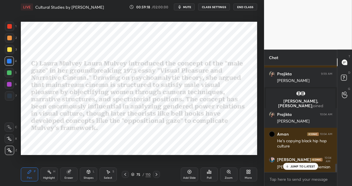
click at [146, 173] on div "110" at bounding box center [148, 174] width 5 height 5
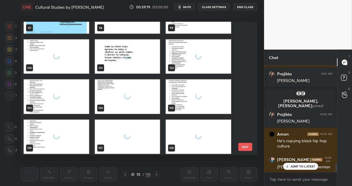
scroll to position [1347, 0]
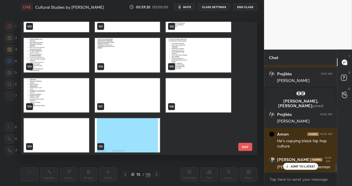
click at [124, 133] on img "grid" at bounding box center [127, 135] width 65 height 34
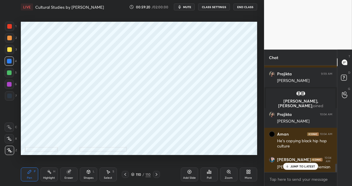
click at [124, 133] on img "grid" at bounding box center [127, 135] width 65 height 34
click at [344, 78] on icon at bounding box center [344, 77] width 2 height 2
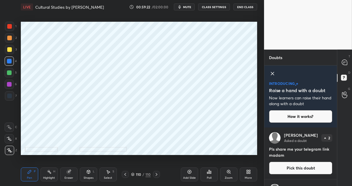
click at [297, 164] on button "Pick this doubt" at bounding box center [300, 168] width 63 height 13
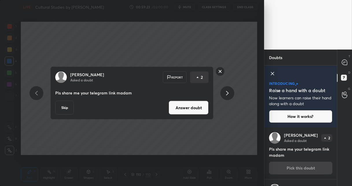
click at [194, 107] on button "Answer doubt" at bounding box center [189, 108] width 40 height 14
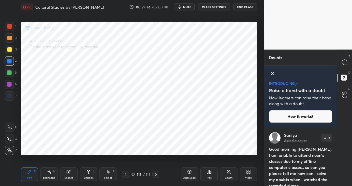
click at [346, 58] on div at bounding box center [345, 62] width 12 height 10
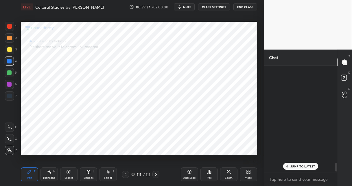
scroll to position [105, 71]
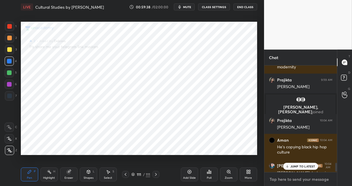
type textarea "x"
click at [290, 177] on textarea at bounding box center [300, 179] width 63 height 9
paste textarea "[URL][DOMAIN_NAME]"
type textarea "[URL][DOMAIN_NAME]"
type textarea "x"
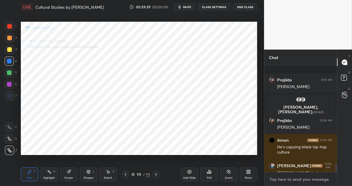
scroll to position [1245, 0]
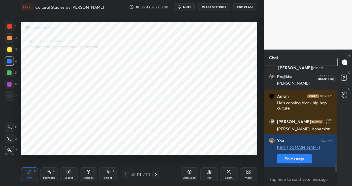
click at [344, 80] on rect at bounding box center [344, 78] width 6 height 6
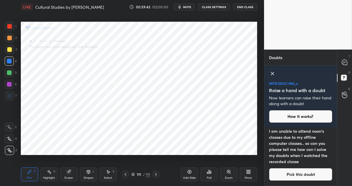
click at [278, 169] on button "Pick this doubt" at bounding box center [300, 174] width 63 height 13
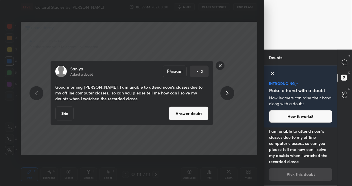
click at [178, 114] on button "Answer doubt" at bounding box center [189, 114] width 40 height 14
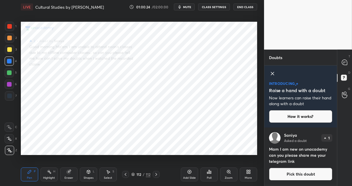
click at [287, 177] on button "Pick this doubt" at bounding box center [300, 174] width 63 height 13
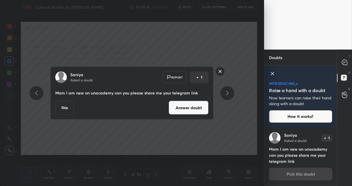
drag, startPoint x: 194, startPoint y: 107, endPoint x: 196, endPoint y: 105, distance: 3.1
click at [194, 107] on button "Answer doubt" at bounding box center [189, 108] width 40 height 14
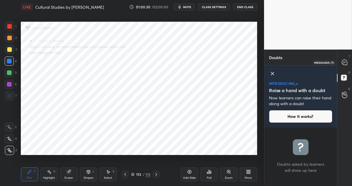
click at [344, 61] on icon at bounding box center [344, 62] width 5 height 5
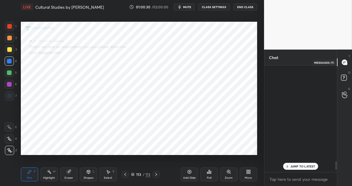
scroll to position [105, 71]
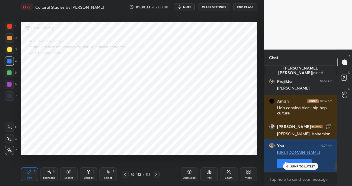
drag, startPoint x: 126, startPoint y: 174, endPoint x: 131, endPoint y: 169, distance: 7.2
click at [126, 174] on icon at bounding box center [125, 174] width 5 height 5
click at [139, 173] on div "112" at bounding box center [139, 174] width 6 height 3
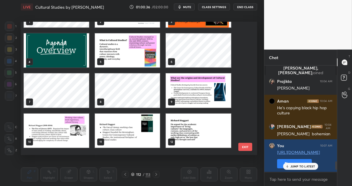
scroll to position [0, 0]
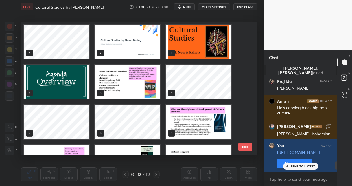
click at [131, 50] on img "grid" at bounding box center [127, 42] width 65 height 34
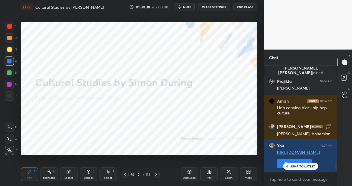
click at [131, 50] on img "grid" at bounding box center [127, 42] width 65 height 34
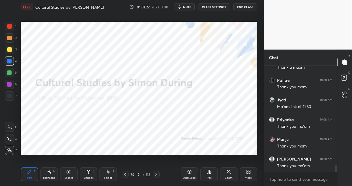
scroll to position [1508, 0]
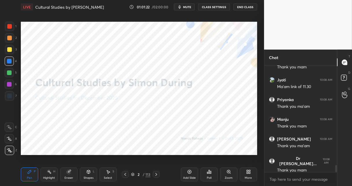
click at [241, 8] on button "End Class" at bounding box center [246, 6] width 24 height 7
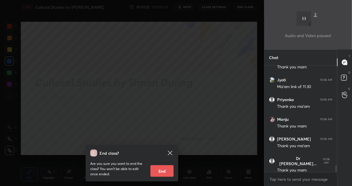
click at [159, 166] on button "End" at bounding box center [162, 171] width 23 height 12
type textarea "x"
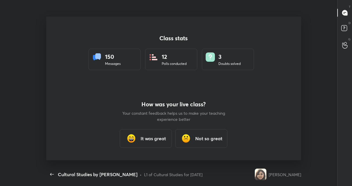
scroll to position [0, 0]
